Goal: Information Seeking & Learning: Stay updated

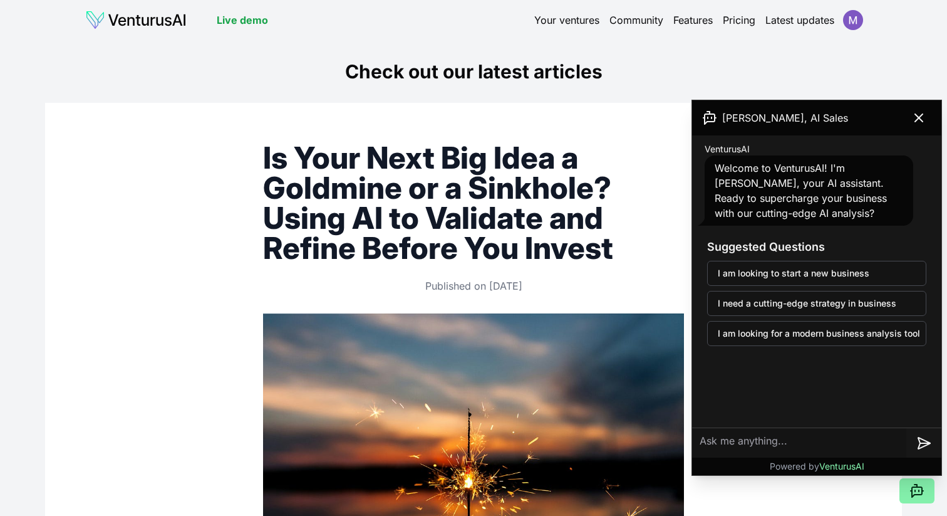
click at [570, 17] on link "Your ventures" at bounding box center [566, 20] width 65 height 15
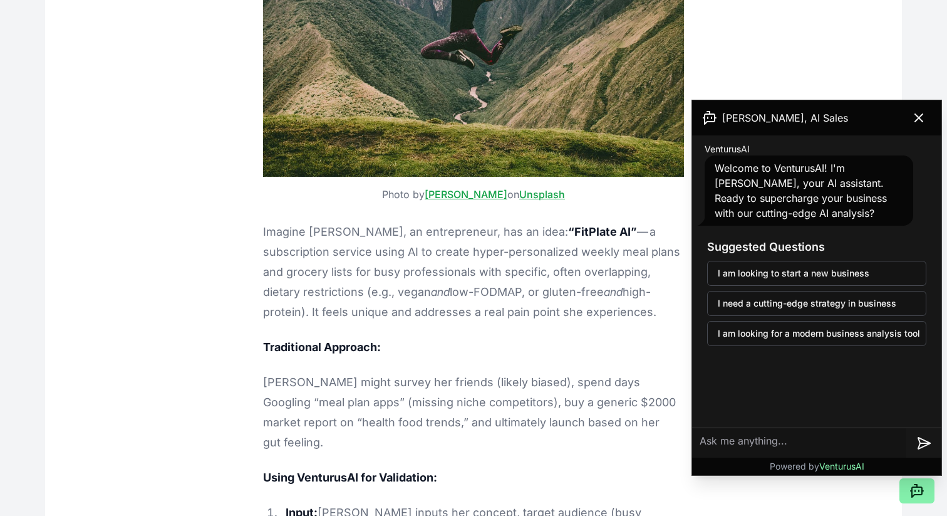
scroll to position [3278, 0]
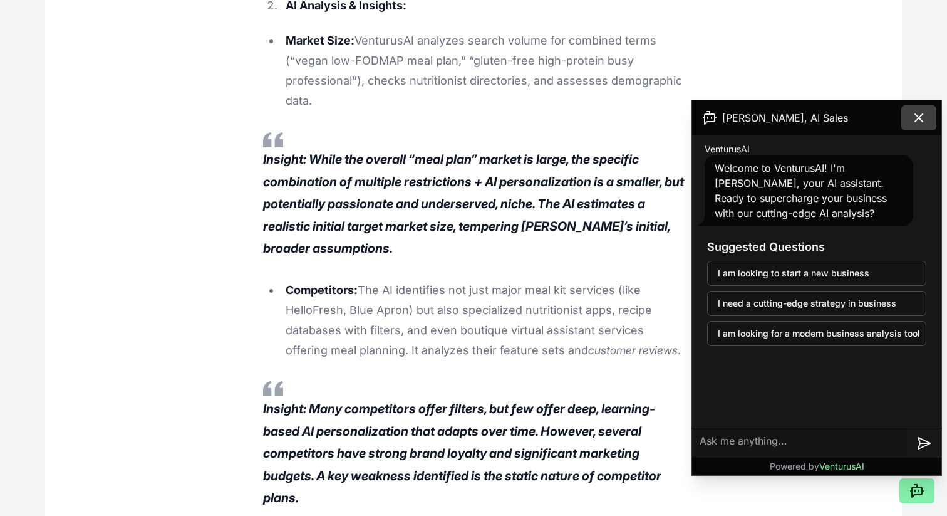
click at [924, 120] on icon at bounding box center [919, 117] width 15 height 15
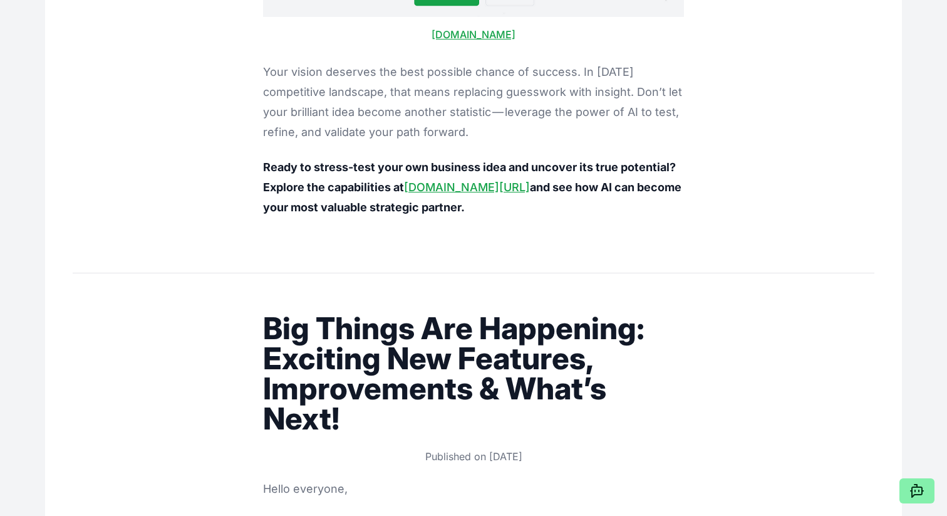
scroll to position [5030, 0]
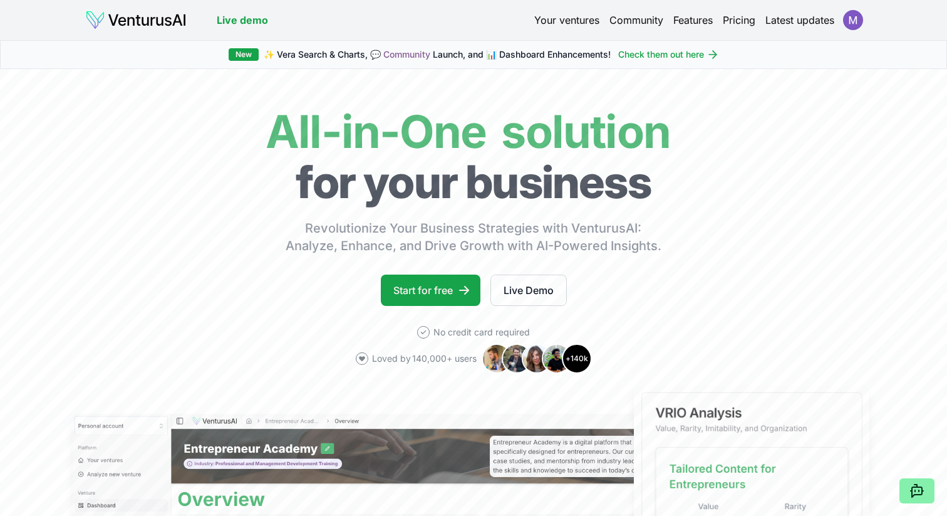
click at [799, 10] on header "Live demo Your ventures Community Features Pricing Latest updates" at bounding box center [473, 20] width 777 height 20
click at [787, 18] on link "Latest updates" at bounding box center [800, 20] width 69 height 15
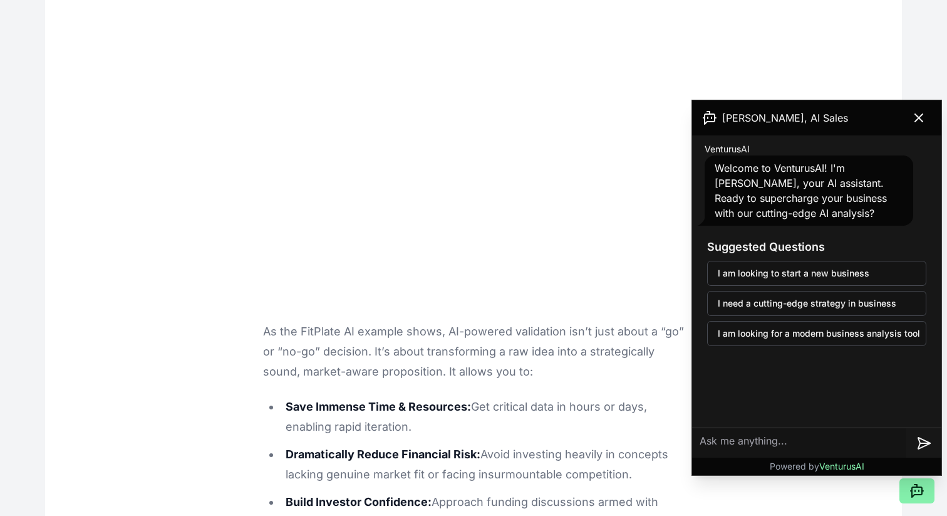
scroll to position [4850, 0]
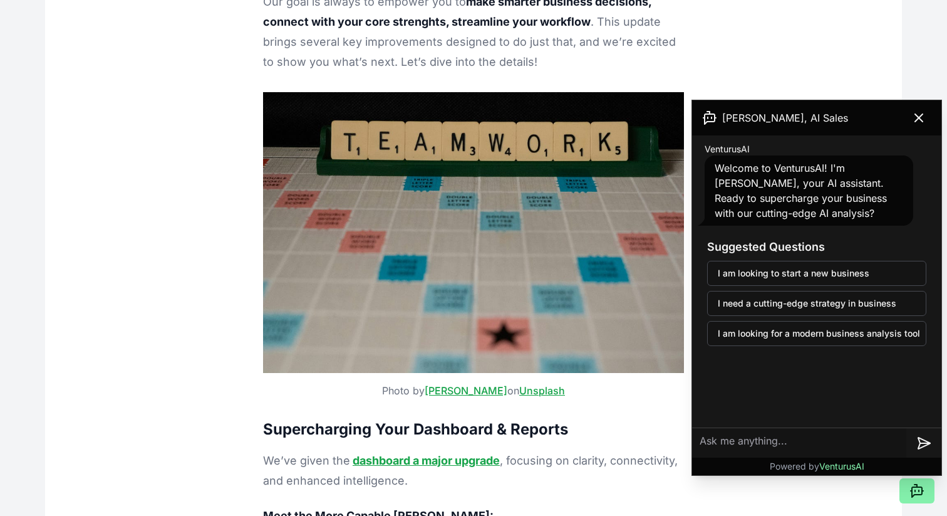
scroll to position [6166, 0]
